Goal: Task Accomplishment & Management: Manage account settings

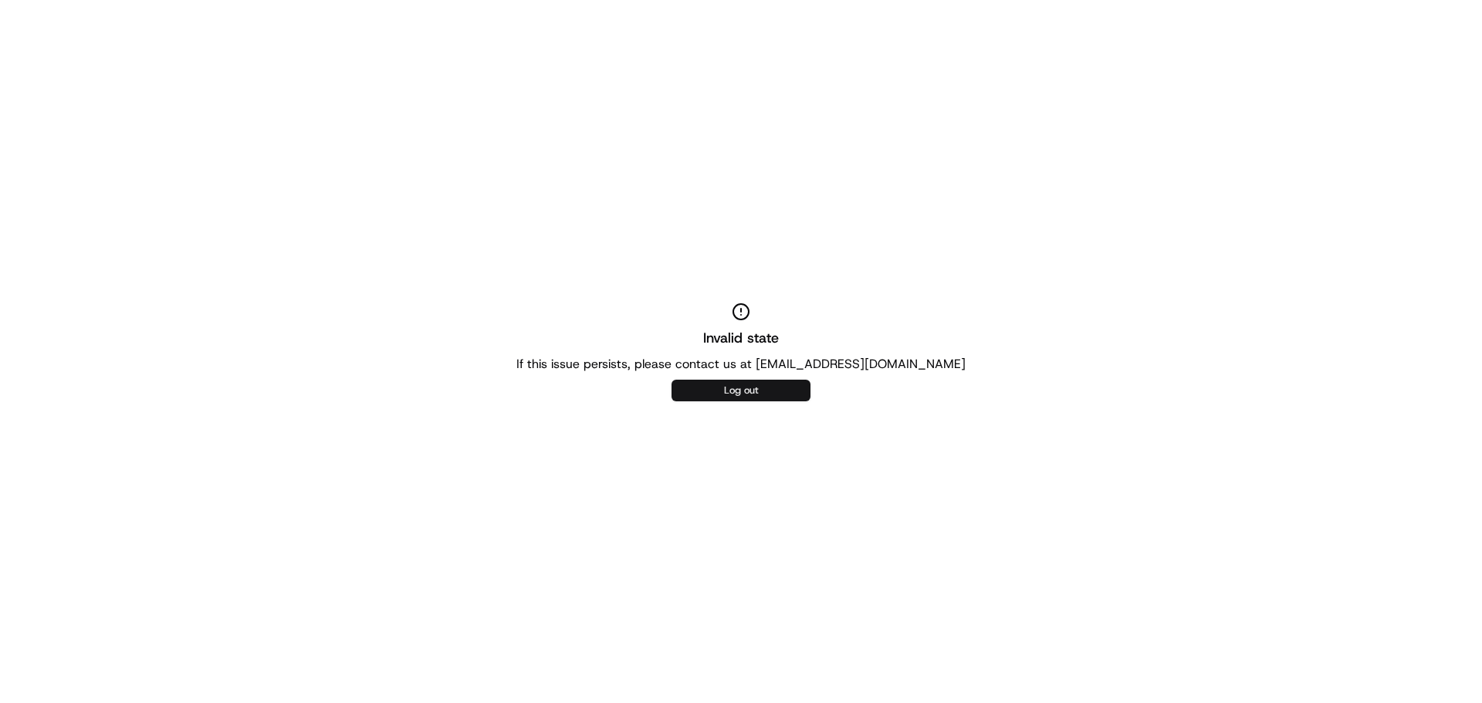
click at [785, 397] on button "Log out" at bounding box center [740, 391] width 139 height 22
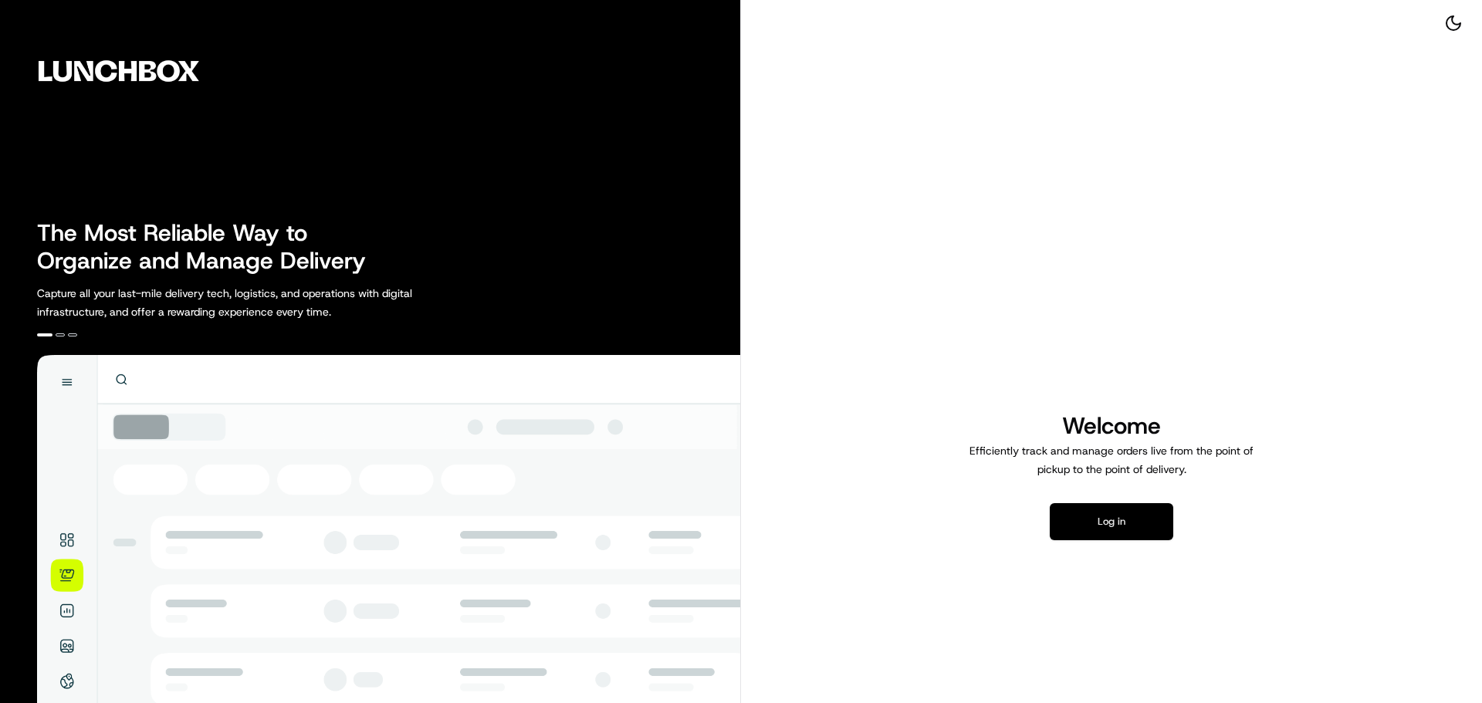
click at [1095, 522] on button "Log in" at bounding box center [1110, 521] width 123 height 37
